Goal: Find specific page/section: Find specific page/section

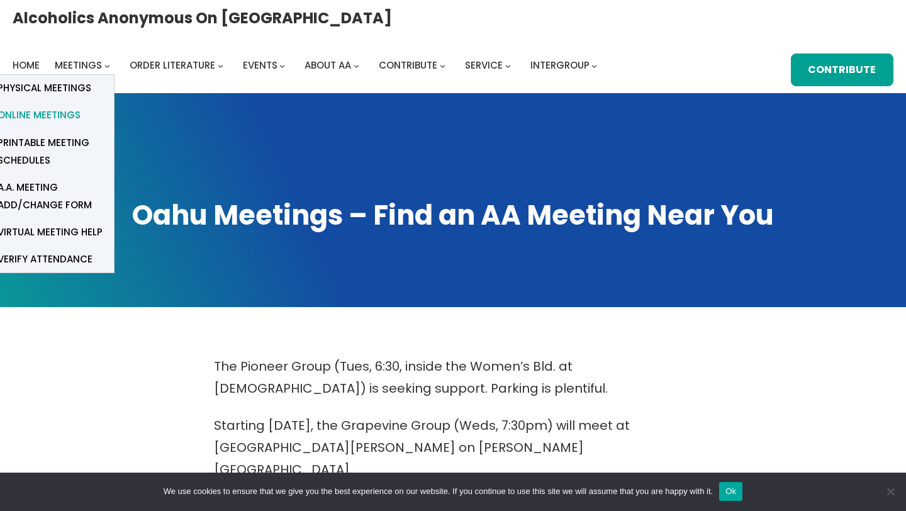
click at [81, 106] on span "Online Meetings" at bounding box center [38, 115] width 83 height 18
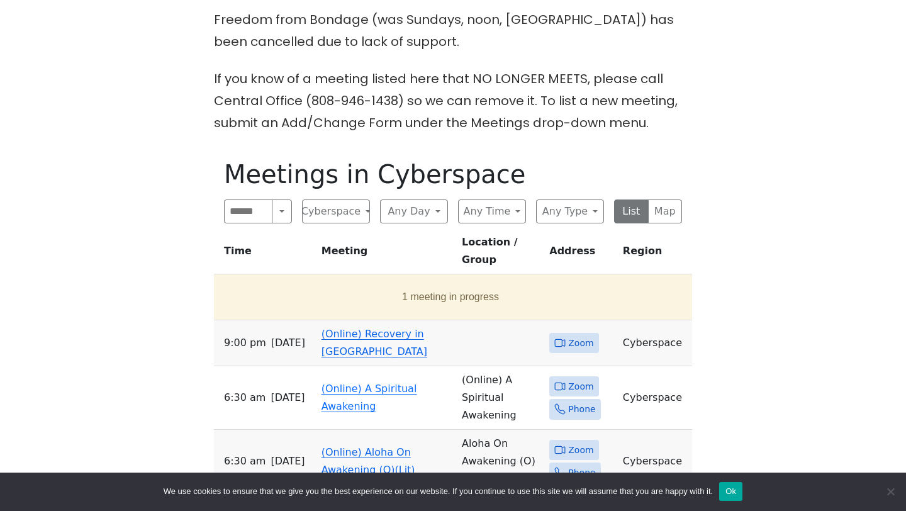
scroll to position [490, 0]
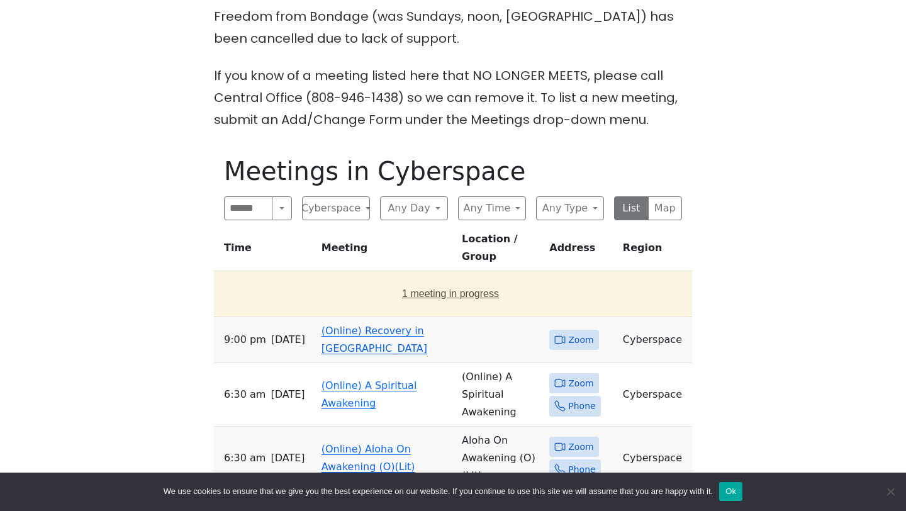
click at [421, 276] on button "1 meeting in progress" at bounding box center [450, 293] width 463 height 35
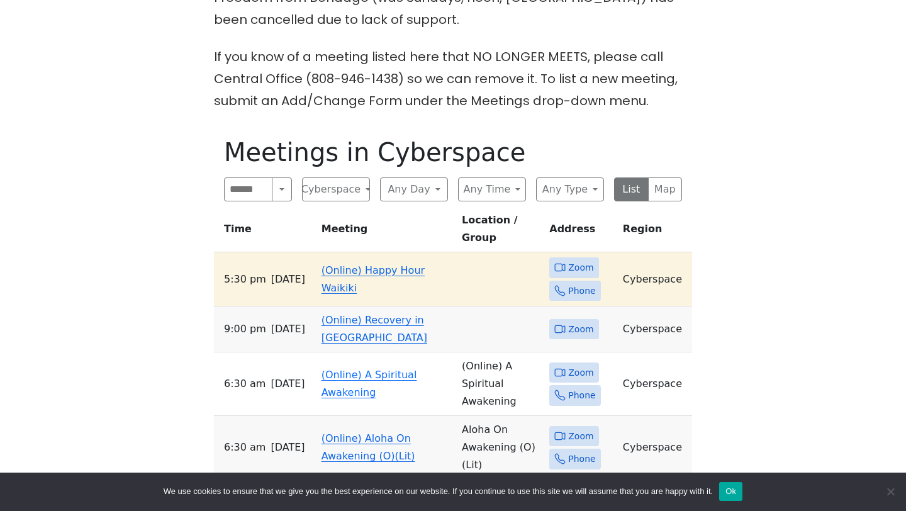
scroll to position [511, 0]
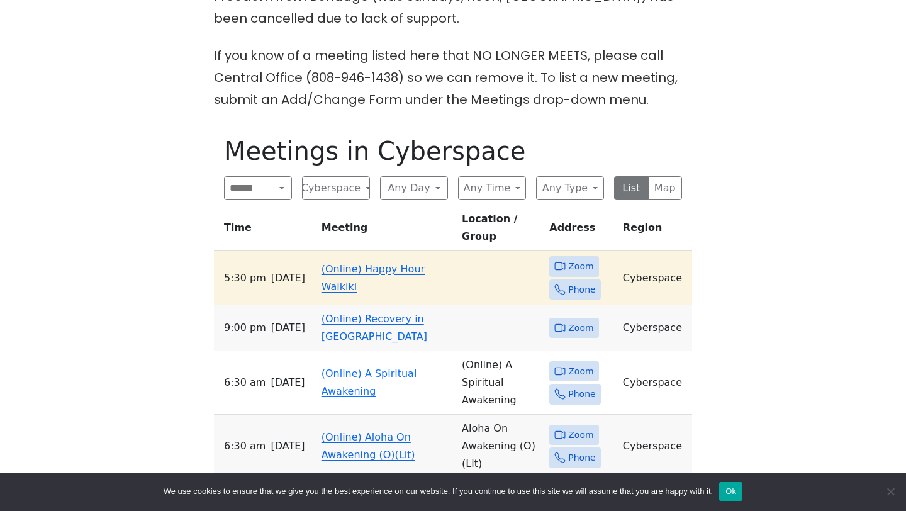
click at [347, 251] on td "(Online) Happy Hour Waikiki" at bounding box center [387, 278] width 140 height 54
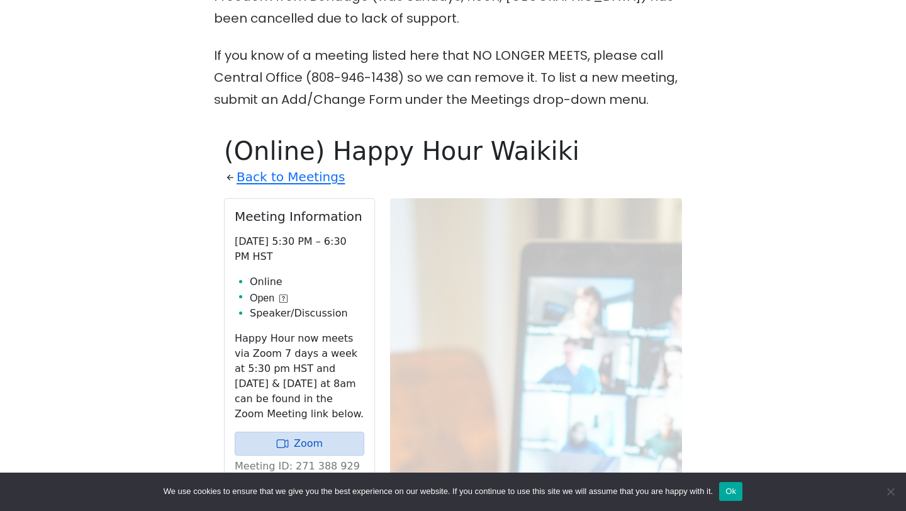
scroll to position [614, 0]
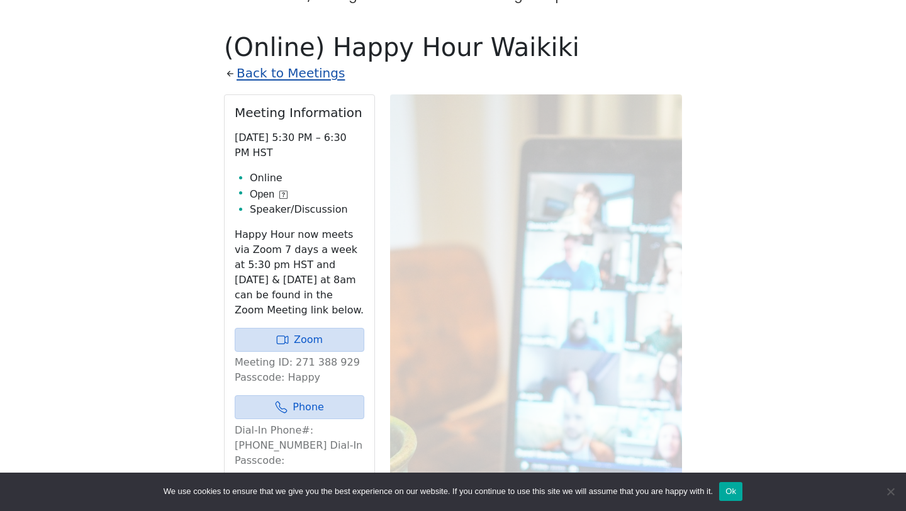
click at [282, 62] on link "Back to Meetings" at bounding box center [291, 73] width 108 height 22
